Goal: Task Accomplishment & Management: Manage account settings

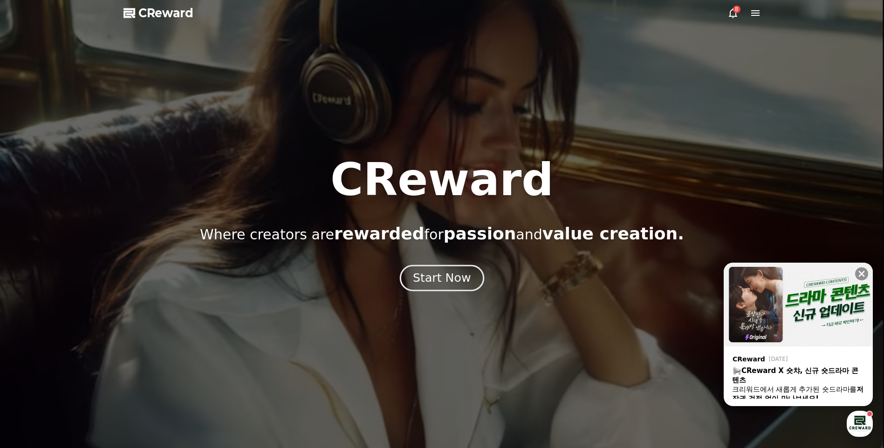
click at [474, 275] on button "Start Now" at bounding box center [442, 278] width 84 height 27
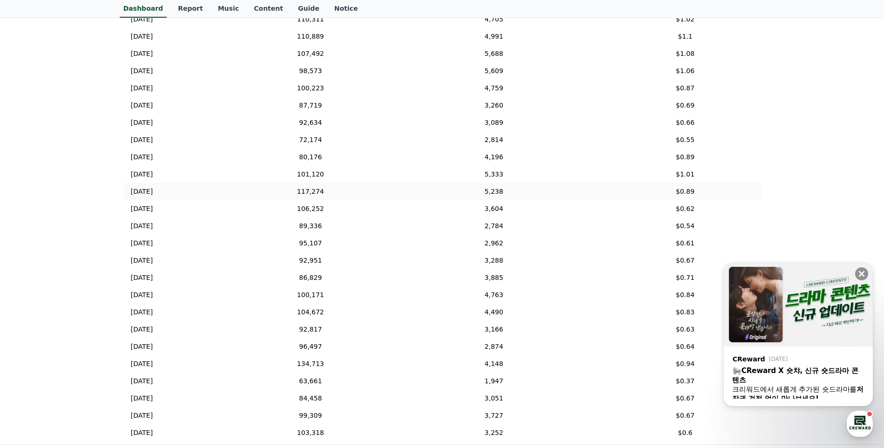
scroll to position [115, 0]
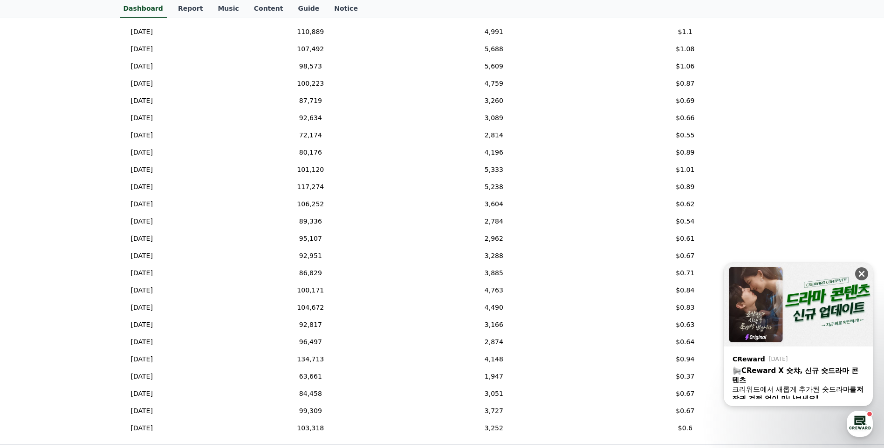
click at [866, 274] on button at bounding box center [861, 273] width 13 height 13
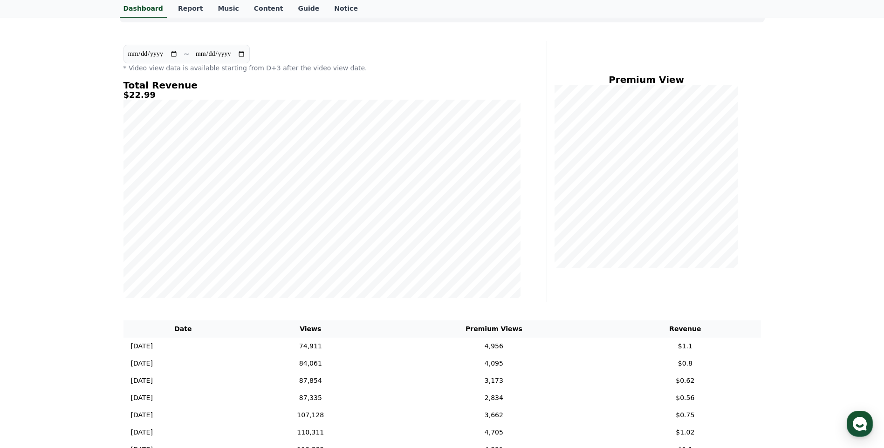
scroll to position [0, 0]
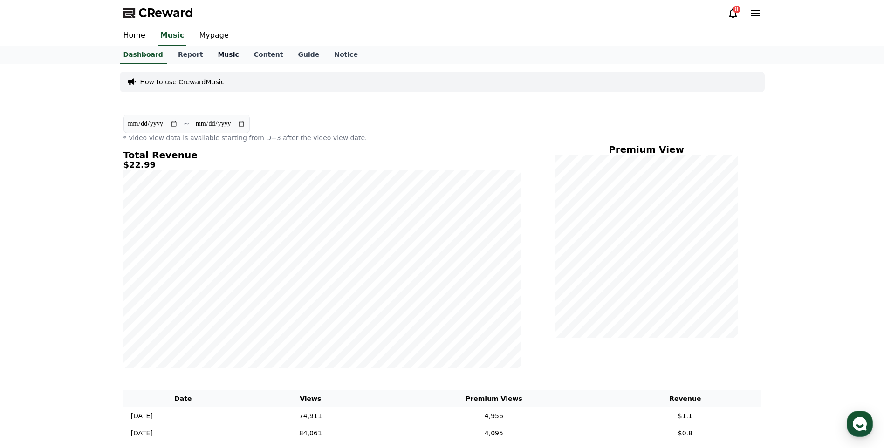
click at [221, 55] on link "Music" at bounding box center [228, 55] width 36 height 18
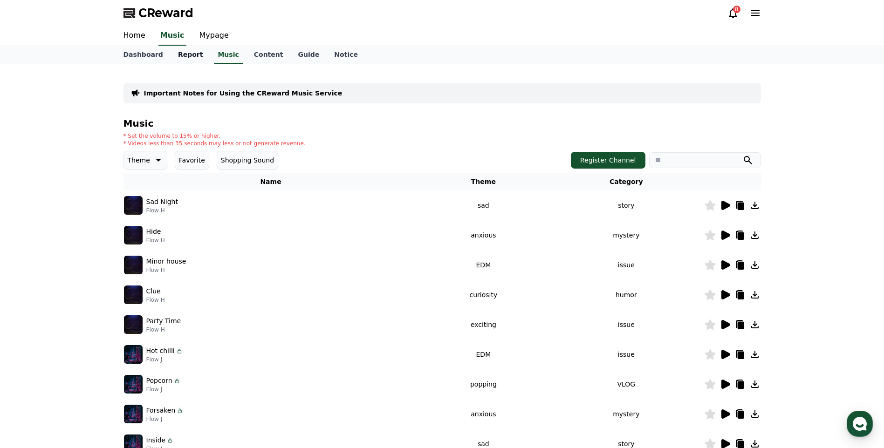
click at [188, 59] on link "Report" at bounding box center [191, 55] width 40 height 18
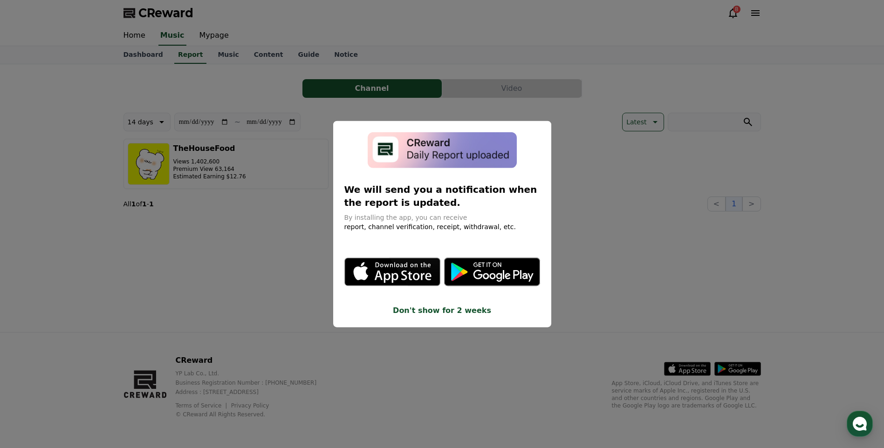
click at [585, 280] on button "close modal" at bounding box center [442, 224] width 884 height 448
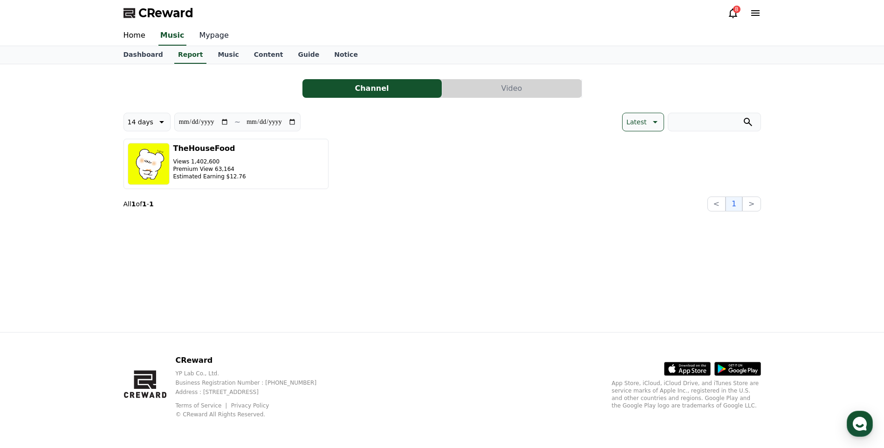
click at [208, 36] on link "Mypage" at bounding box center [214, 36] width 44 height 20
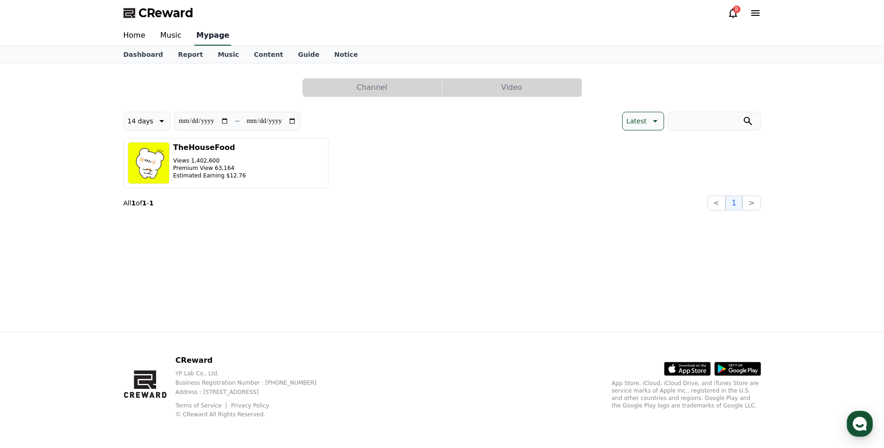
select select "**********"
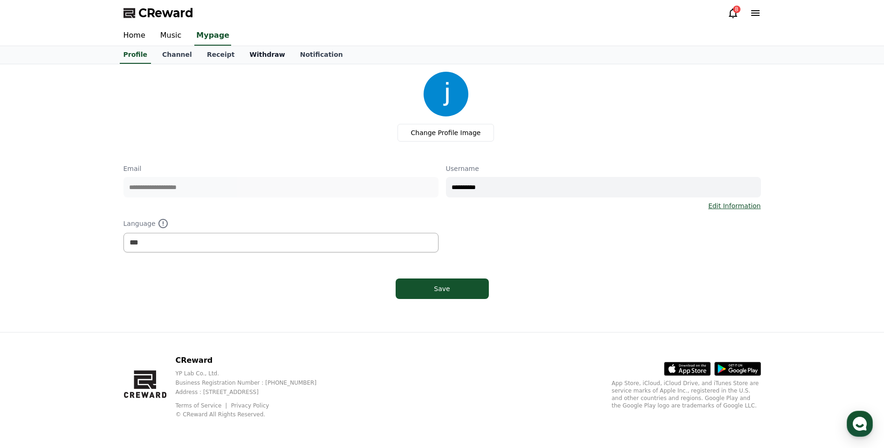
click at [244, 57] on link "Withdraw" at bounding box center [267, 55] width 50 height 18
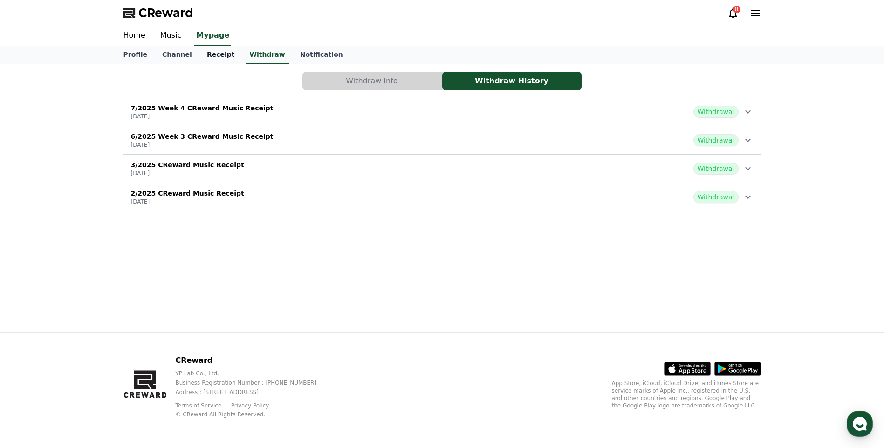
click at [209, 55] on link "Receipt" at bounding box center [220, 55] width 43 height 18
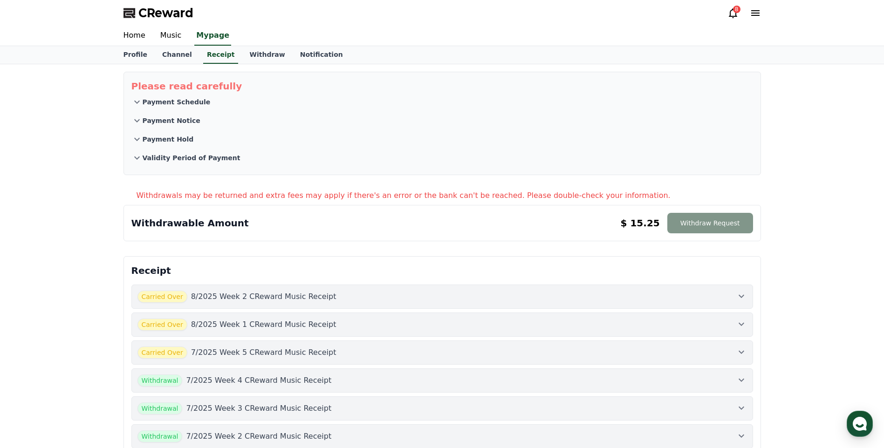
click at [725, 229] on button "Withdraw Request" at bounding box center [710, 223] width 86 height 21
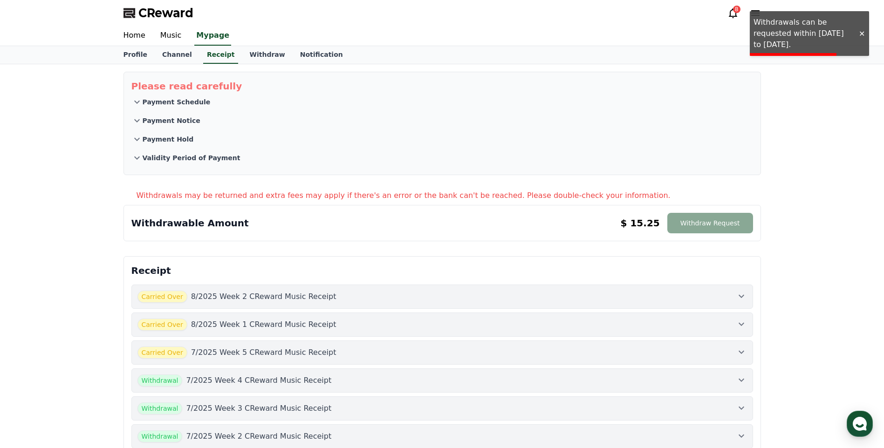
click at [811, 175] on div "Please read carefully Payment Schedule Payment Notice Payment Hold Validity Per…" at bounding box center [442, 407] width 884 height 687
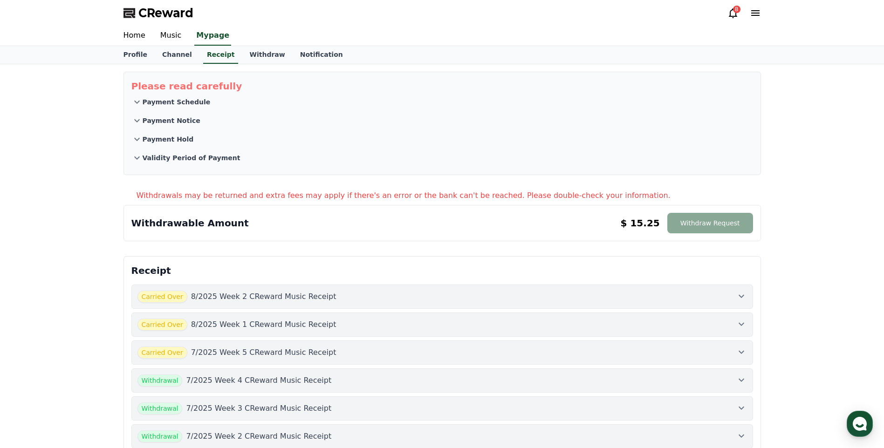
click at [720, 17] on div "CReward 8" at bounding box center [442, 13] width 652 height 26
click at [725, 15] on div "CReward 8" at bounding box center [442, 13] width 652 height 26
click at [729, 15] on icon at bounding box center [732, 12] width 11 height 11
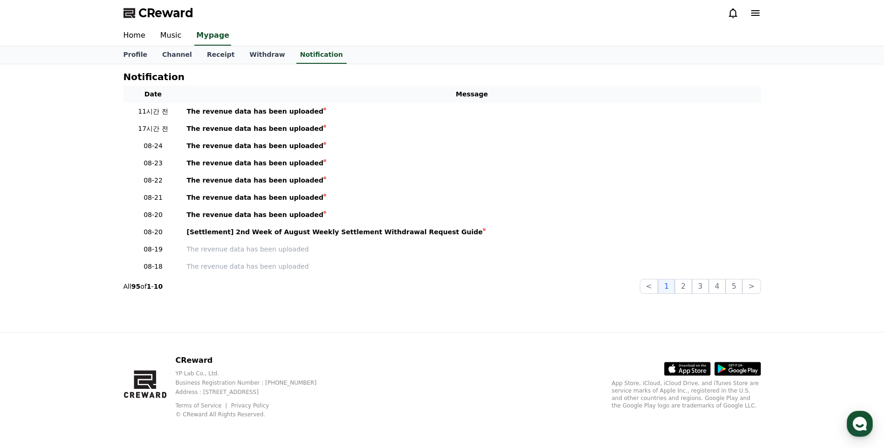
click at [730, 14] on icon at bounding box center [733, 13] width 8 height 10
